Goal: Find specific page/section: Find specific page/section

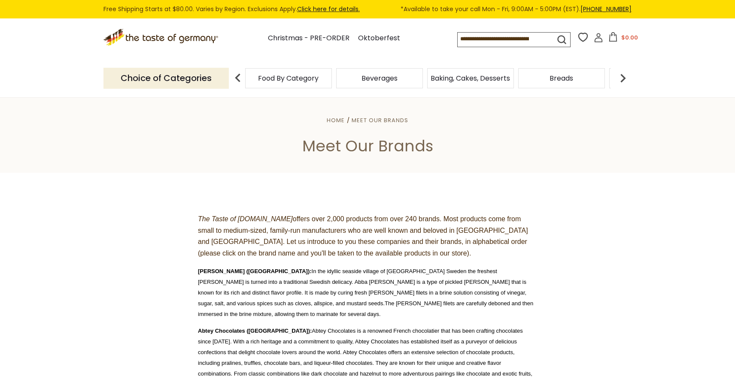
click at [290, 82] on span "Food By Category" at bounding box center [288, 78] width 61 height 6
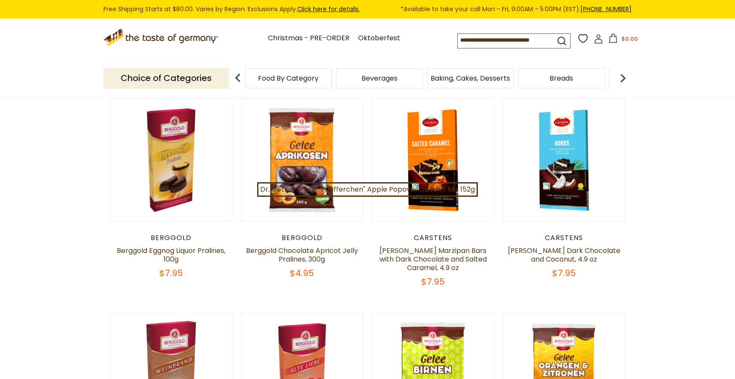
scroll to position [93, 0]
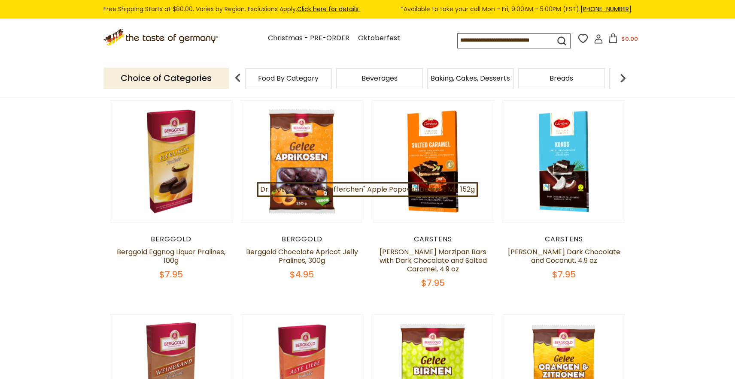
click at [425, 240] on div "Carstens" at bounding box center [433, 239] width 122 height 9
copy div "Carstens"
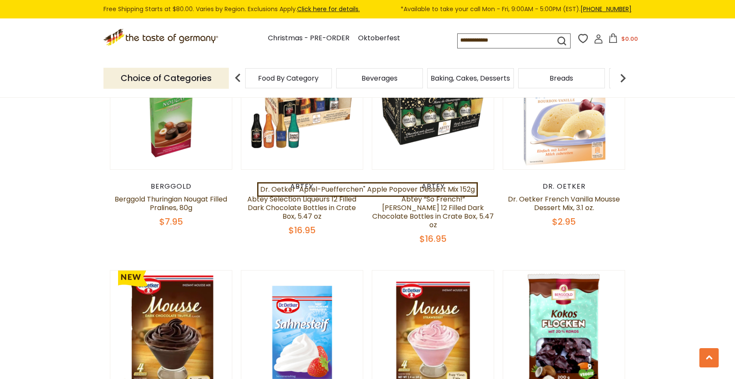
scroll to position [566, 0]
